Goal: Task Accomplishment & Management: Use online tool/utility

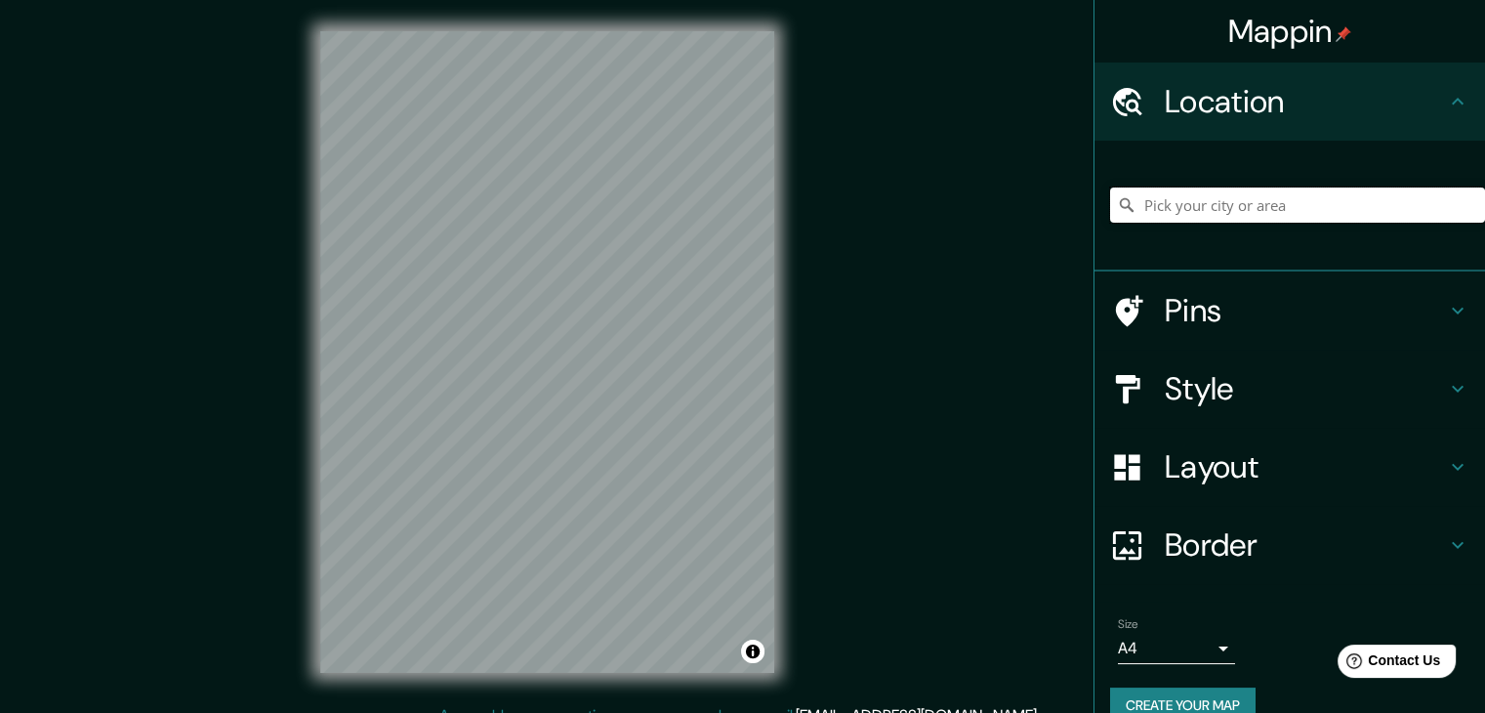
click at [1187, 204] on input "Pick your city or area" at bounding box center [1297, 204] width 375 height 35
click at [1206, 200] on input "Departamento de [GEOGRAPHIC_DATA], [GEOGRAPHIC_DATA]" at bounding box center [1297, 204] width 375 height 35
click at [1379, 197] on input "Departamento de [GEOGRAPHIC_DATA], [GEOGRAPHIC_DATA]" at bounding box center [1297, 204] width 375 height 35
drag, startPoint x: 1296, startPoint y: 212, endPoint x: 1058, endPoint y: 231, distance: 238.1
click at [1058, 231] on div "Mappin Location [GEOGRAPHIC_DATA], [GEOGRAPHIC_DATA] Pins Style Layout Border C…" at bounding box center [742, 367] width 1485 height 735
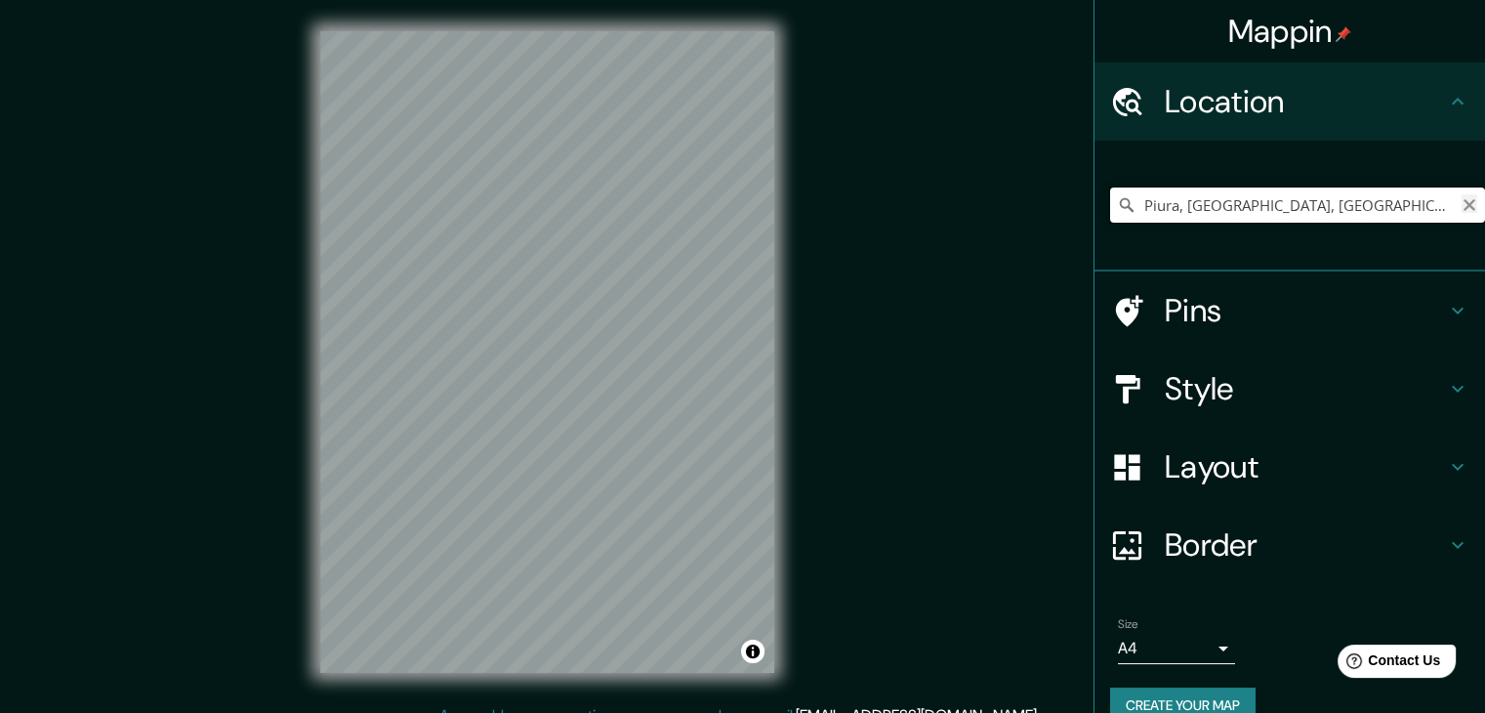
type input "Piura, [GEOGRAPHIC_DATA], [GEOGRAPHIC_DATA]"
drag, startPoint x: 1457, startPoint y: 206, endPoint x: 1319, endPoint y: 207, distance: 137.7
click at [1464, 207] on icon "Clear" at bounding box center [1470, 205] width 12 height 12
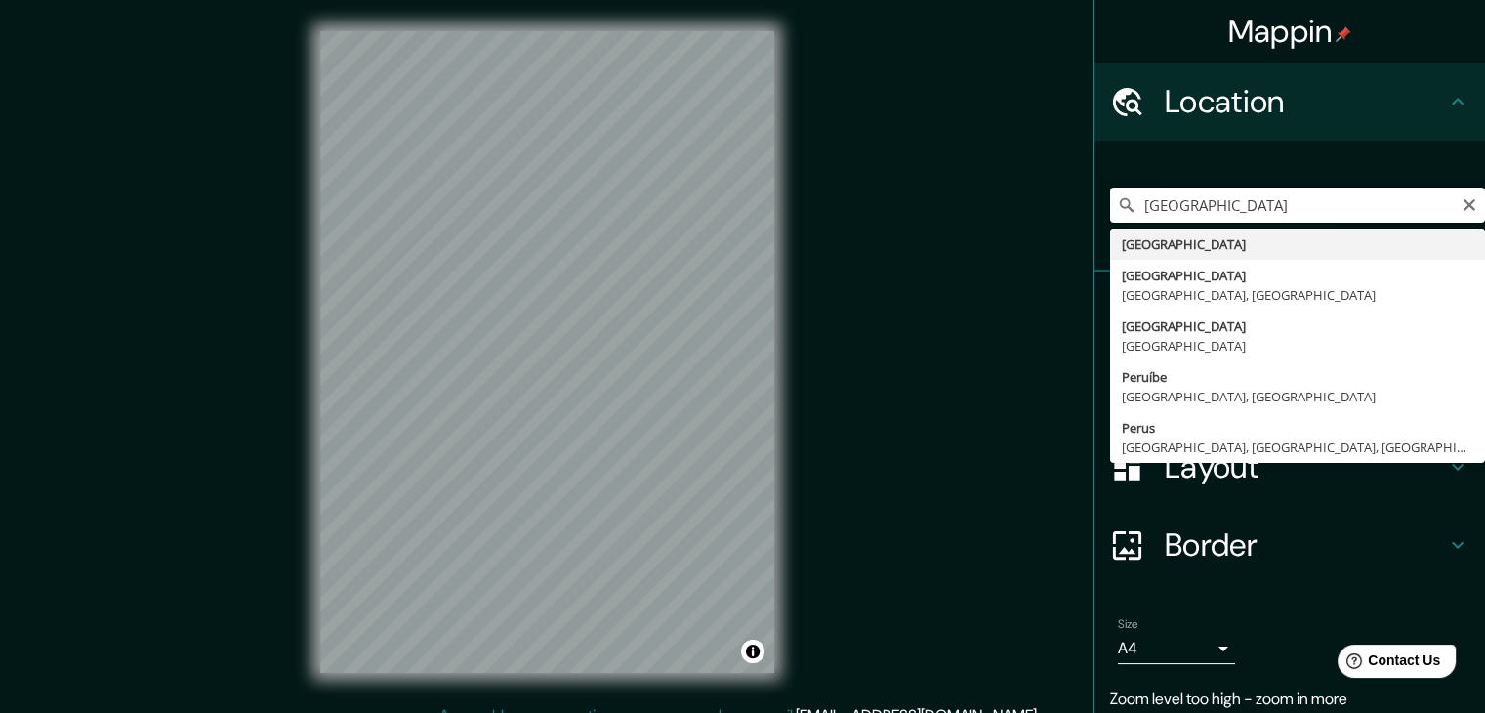
type input "[GEOGRAPHIC_DATA]"
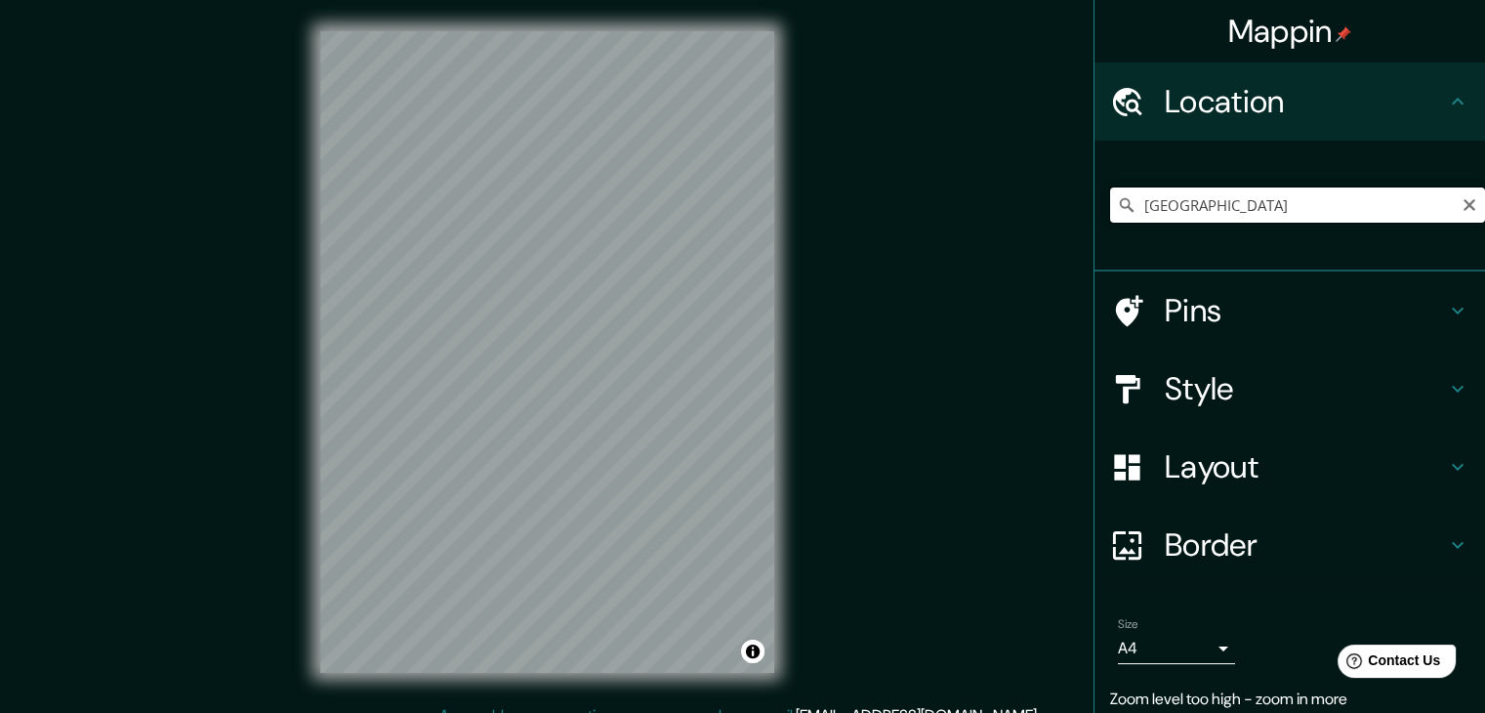
click at [1207, 200] on input "[GEOGRAPHIC_DATA]" at bounding box center [1297, 204] width 375 height 35
drag, startPoint x: 1207, startPoint y: 200, endPoint x: 1119, endPoint y: 210, distance: 88.4
click at [1119, 210] on div "[GEOGRAPHIC_DATA]" at bounding box center [1297, 204] width 375 height 35
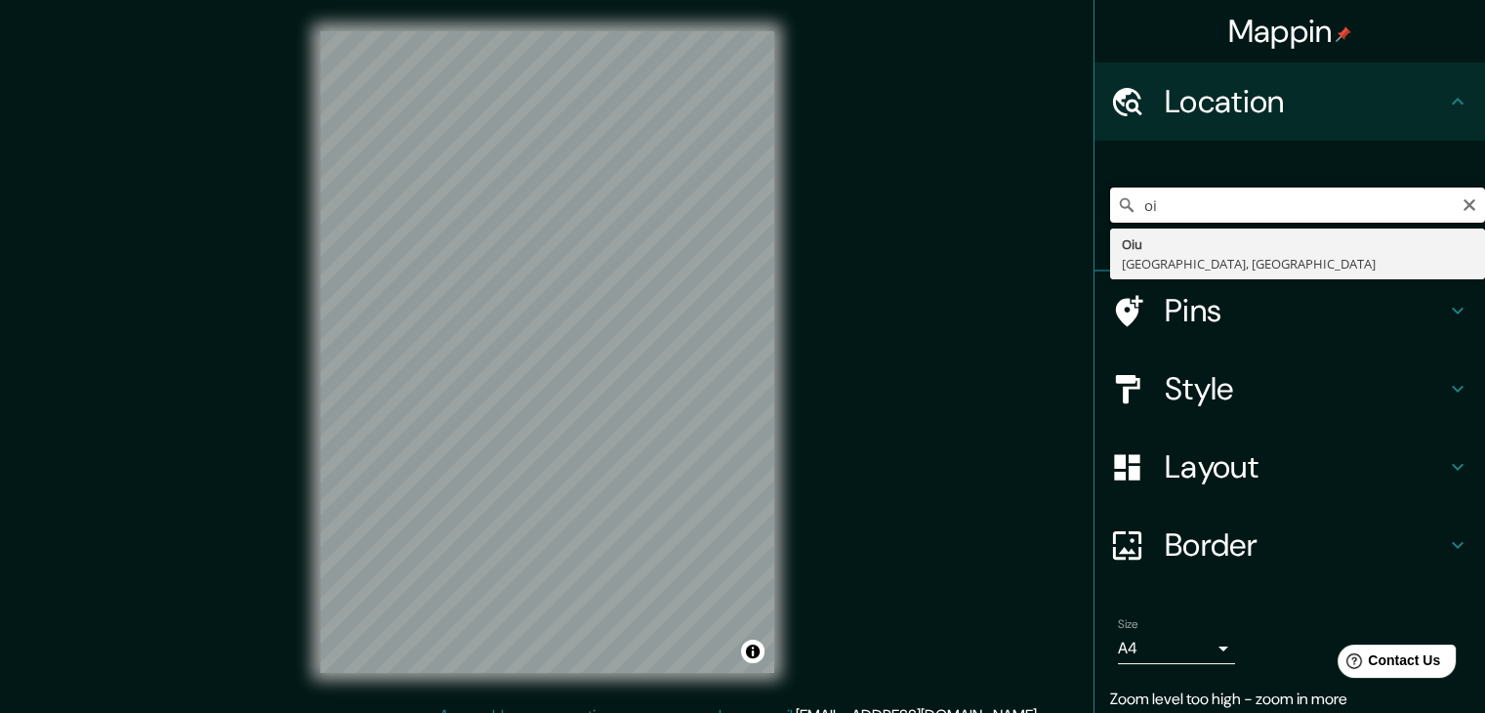
type input "o"
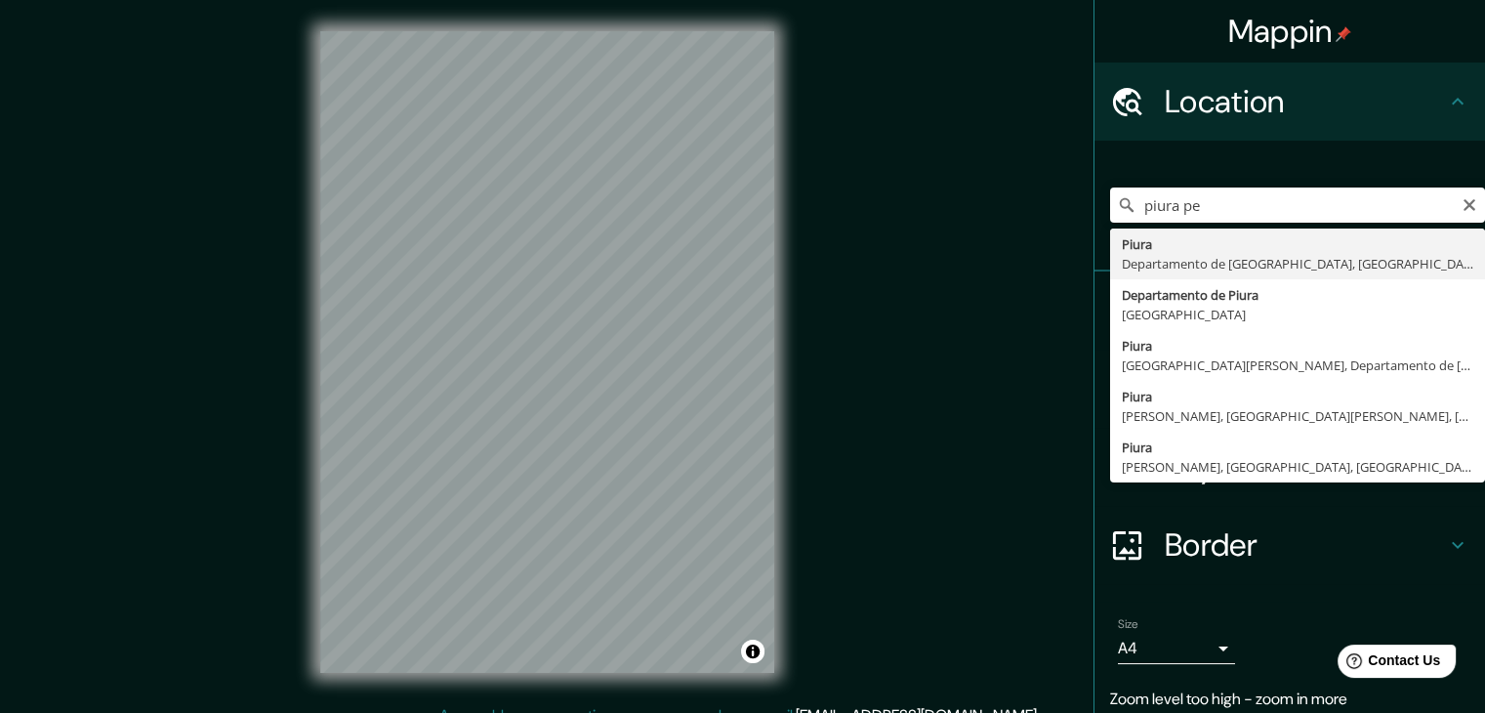
type input "Piura, [GEOGRAPHIC_DATA], [GEOGRAPHIC_DATA]"
